Goal: Task Accomplishment & Management: Manage account settings

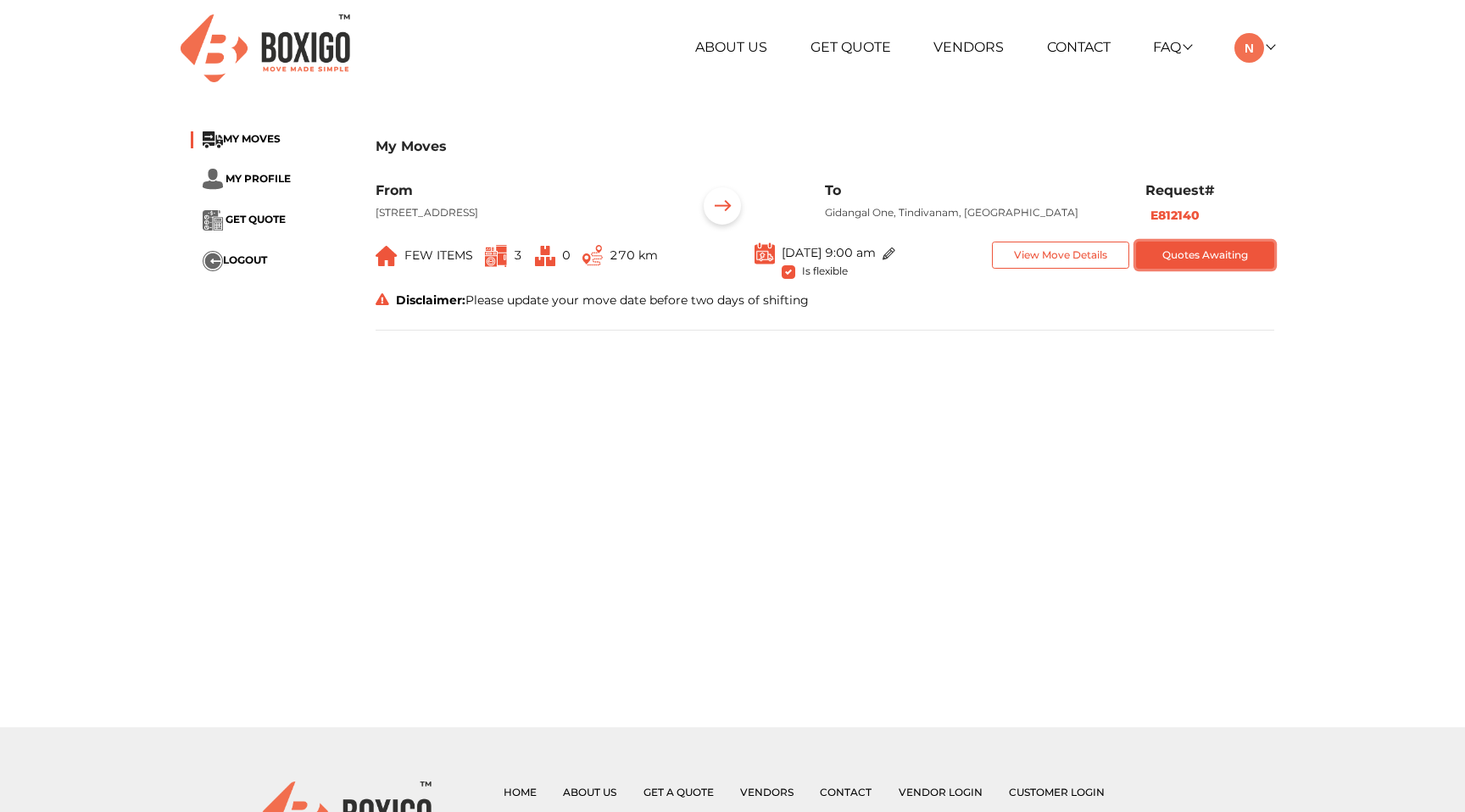
click at [1189, 269] on button "Quotes Awaiting" at bounding box center [1205, 255] width 138 height 28
click at [384, 308] on span at bounding box center [382, 300] width 13 height 15
click at [381, 305] on icon at bounding box center [382, 299] width 13 height 12
click at [488, 310] on div "Disclaimer: Please update your move date before two days of shifting" at bounding box center [825, 300] width 924 height 18
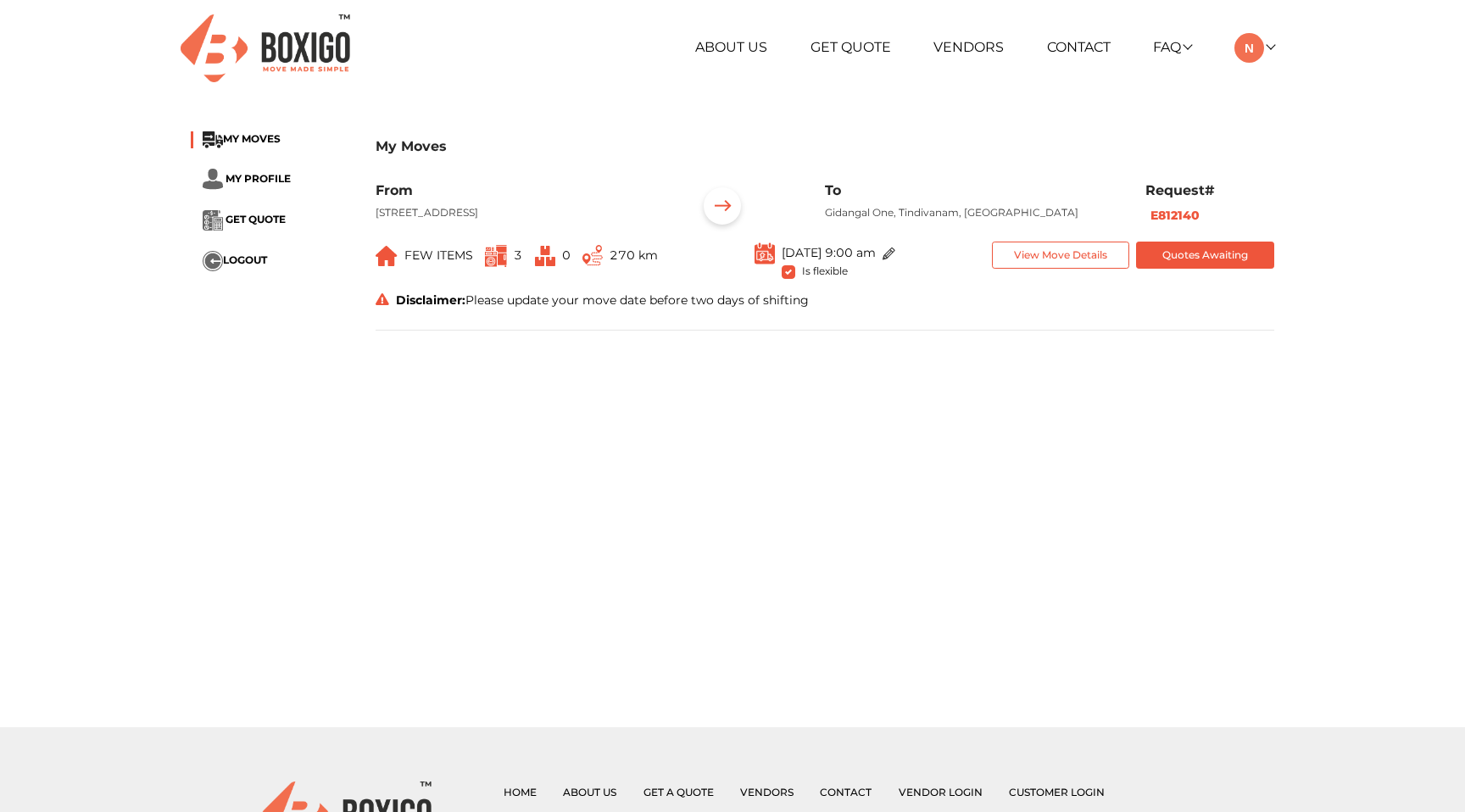
click at [488, 310] on div "Disclaimer: Please update your move date before two days of shifting" at bounding box center [825, 300] width 924 height 18
click at [252, 169] on li "MY PROFILE" at bounding box center [270, 179] width 159 height 22
click at [253, 175] on span "MY PROFILE" at bounding box center [258, 179] width 65 height 13
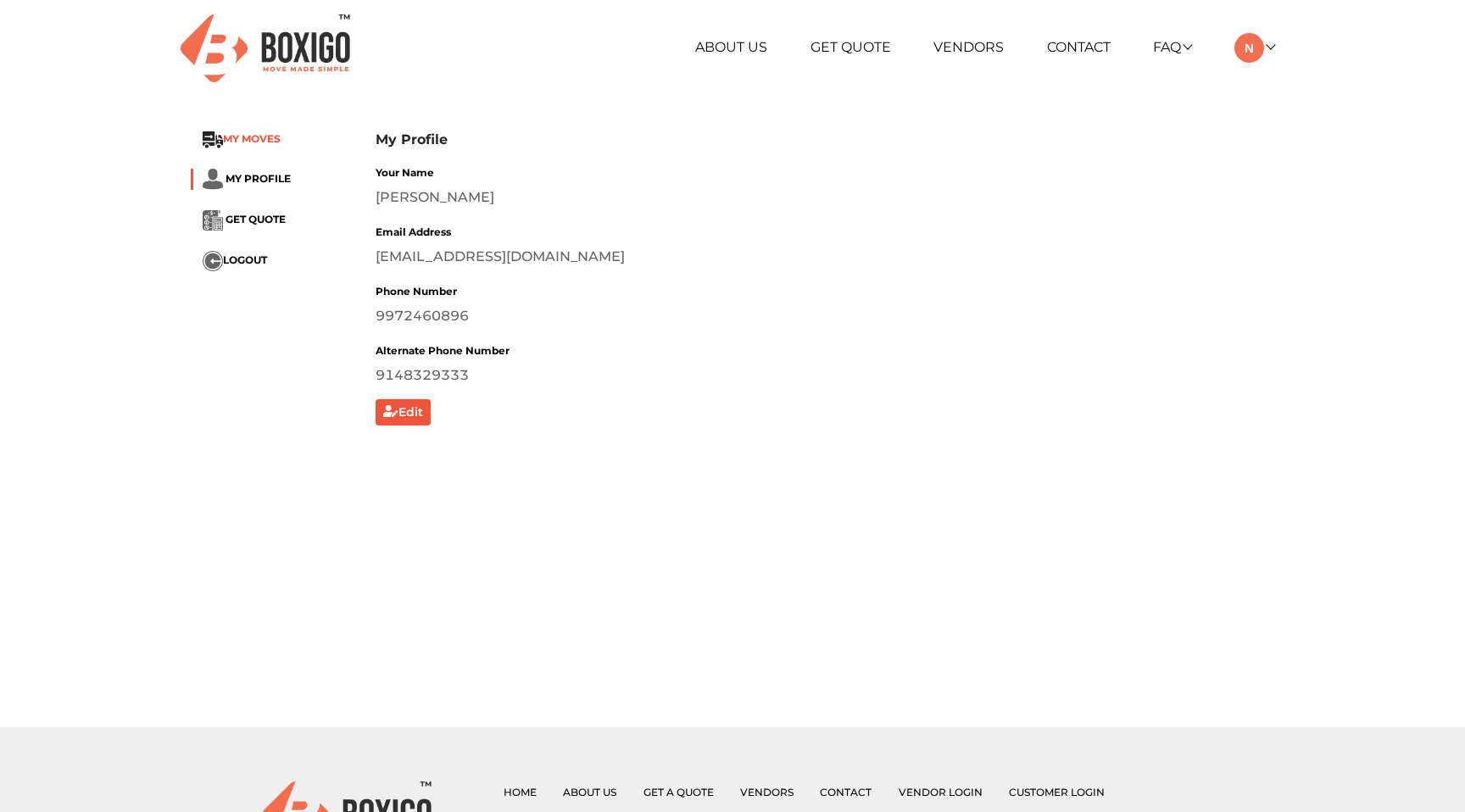
click at [249, 140] on span "MY MOVES" at bounding box center [252, 139] width 58 height 13
